Goal: Task Accomplishment & Management: Use online tool/utility

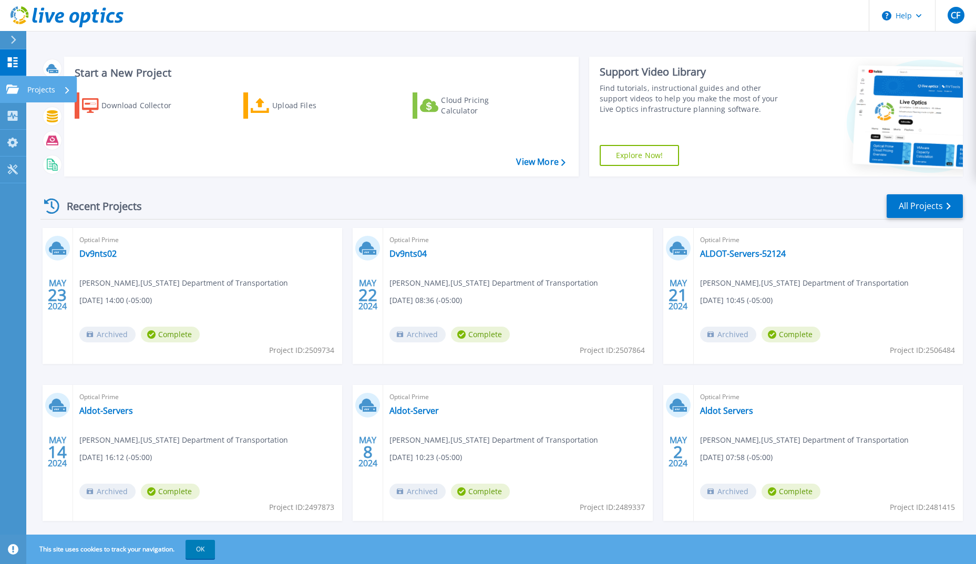
click at [46, 88] on p "Projects" at bounding box center [41, 89] width 28 height 27
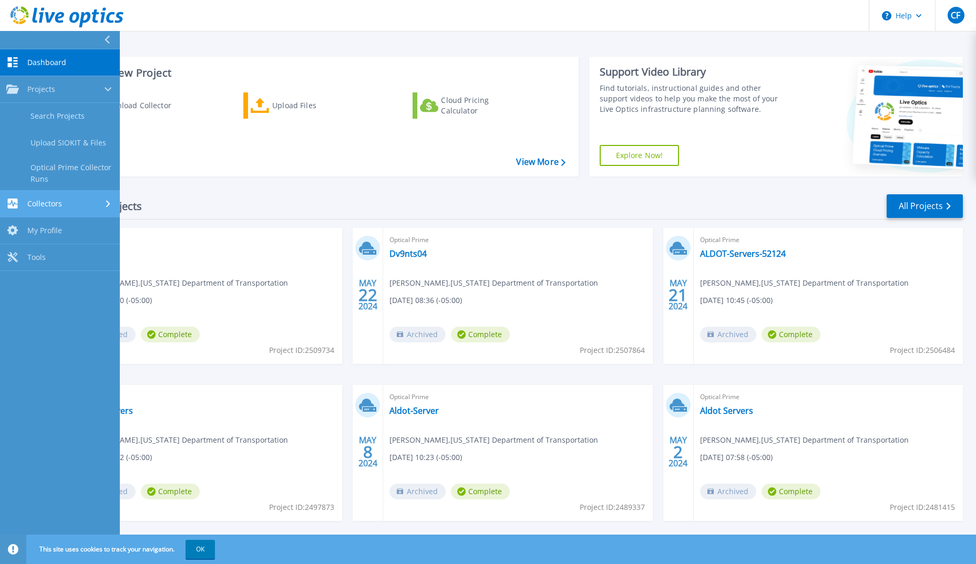
click at [95, 203] on div "Collectors" at bounding box center [59, 204] width 107 height 10
click at [234, 254] on div "Optical Prime Dv9nts02 candice franklin , Alabama Department of Transportation …" at bounding box center [207, 296] width 269 height 136
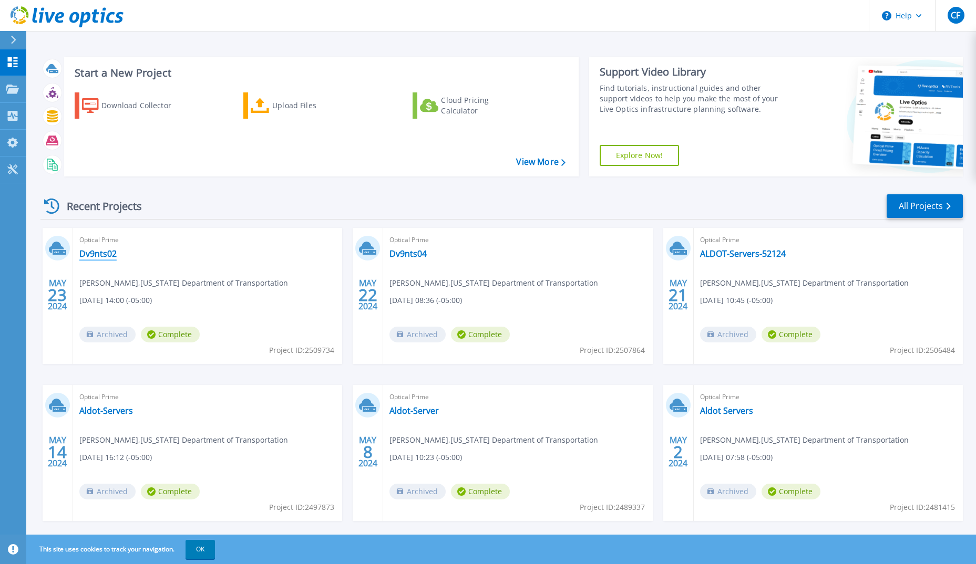
click at [90, 256] on link "Dv9nts02" at bounding box center [97, 254] width 37 height 11
click at [402, 256] on link "Dv9nts04" at bounding box center [407, 254] width 37 height 11
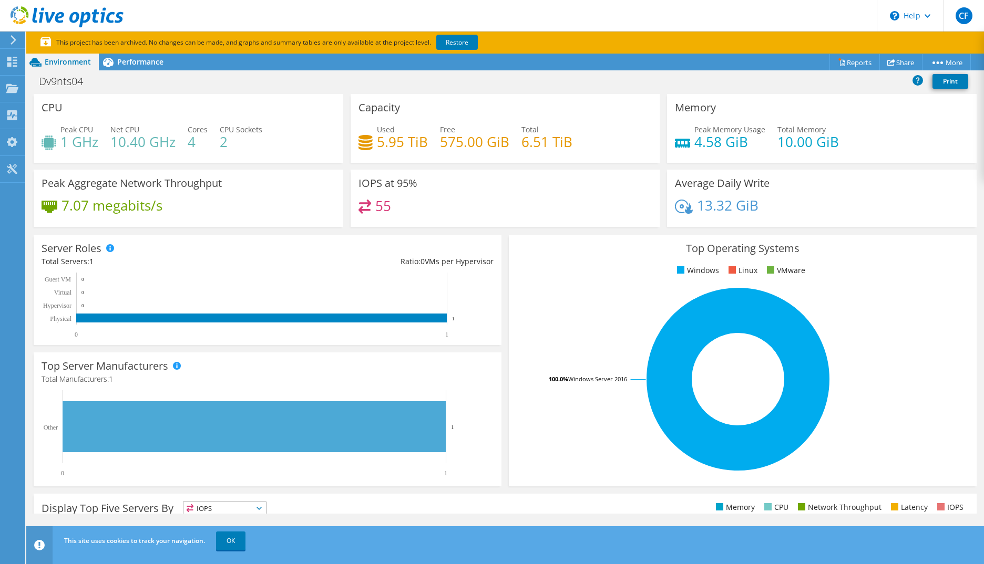
scroll to position [105, 0]
click at [43, 62] on div "Dashboard" at bounding box center [49, 62] width 49 height 26
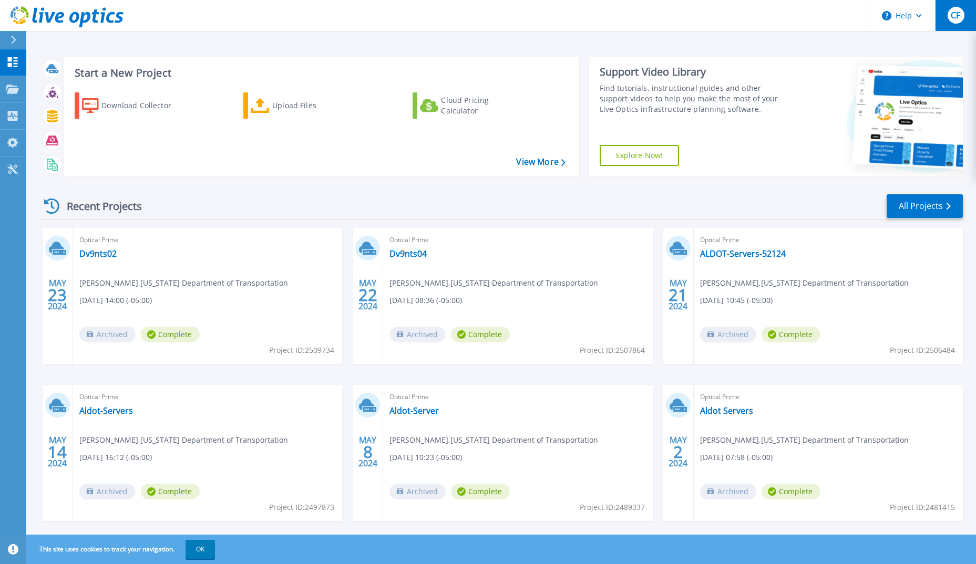
click at [957, 22] on div "CF" at bounding box center [956, 15] width 17 height 17
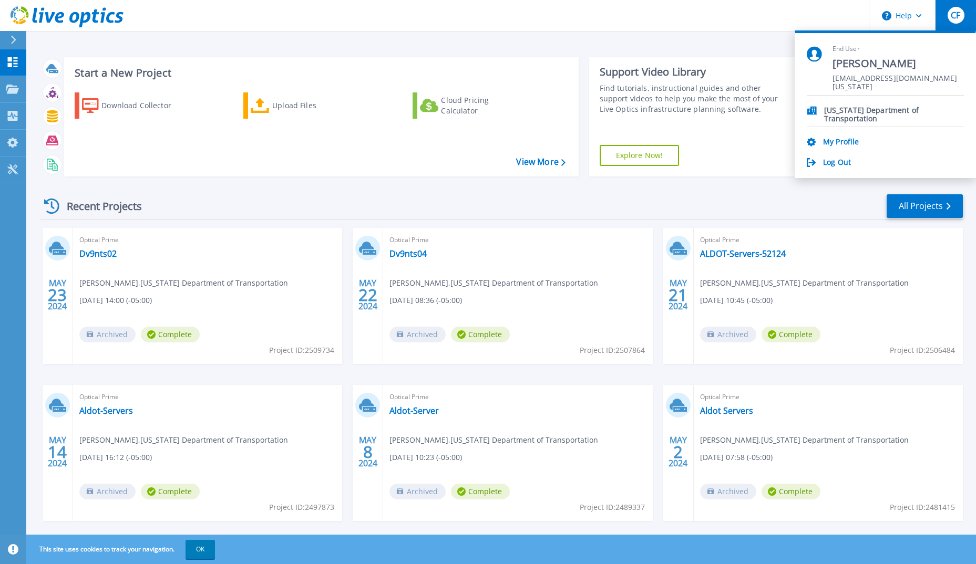
click at [957, 22] on div "CF" at bounding box center [956, 15] width 17 height 17
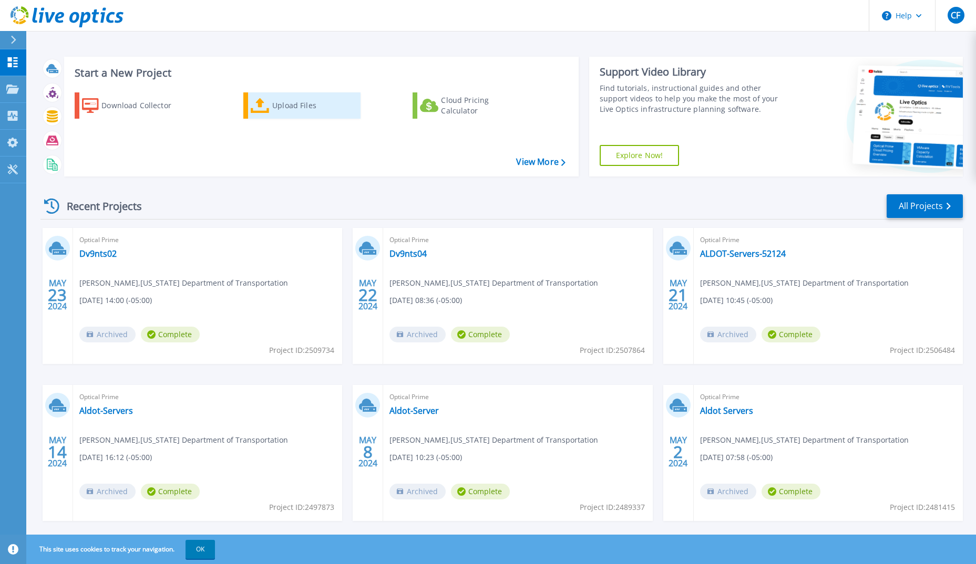
click at [270, 114] on link "Upload Files" at bounding box center [301, 106] width 117 height 26
